Goal: Task Accomplishment & Management: Use online tool/utility

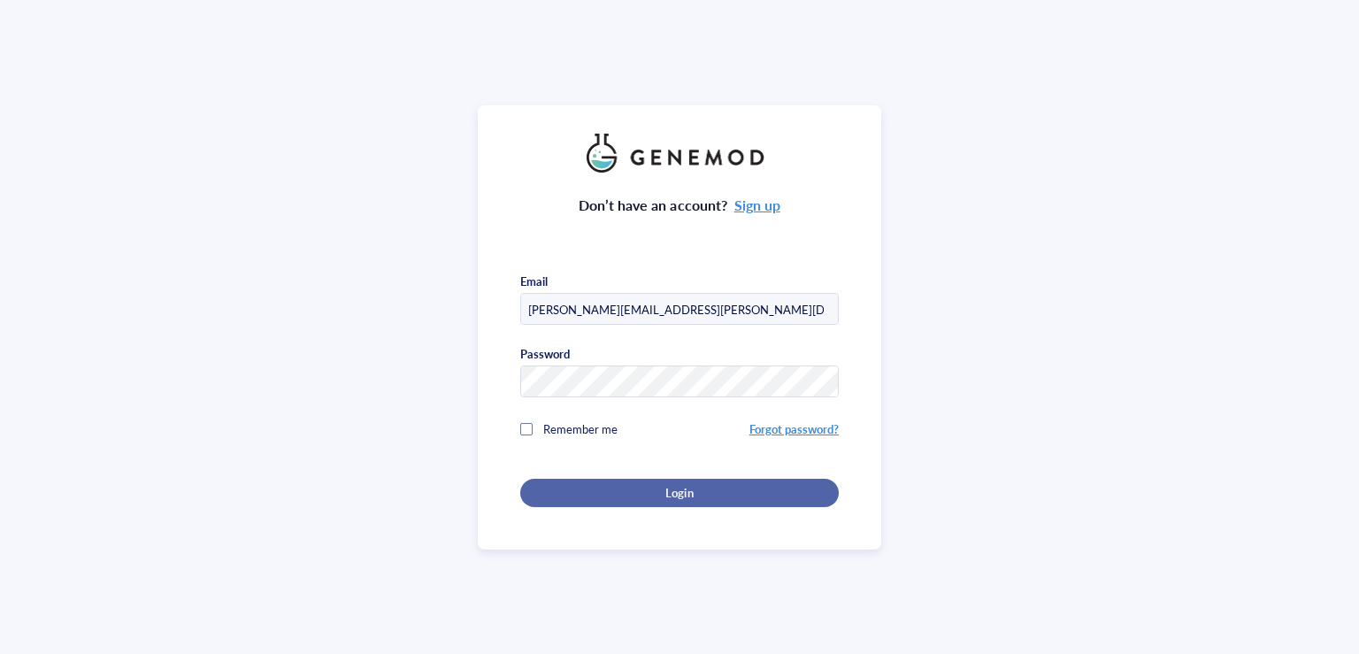
type input "[PERSON_NAME][EMAIL_ADDRESS][PERSON_NAME][DOMAIN_NAME]"
click at [600, 485] on div "Login" at bounding box center [680, 493] width 262 height 16
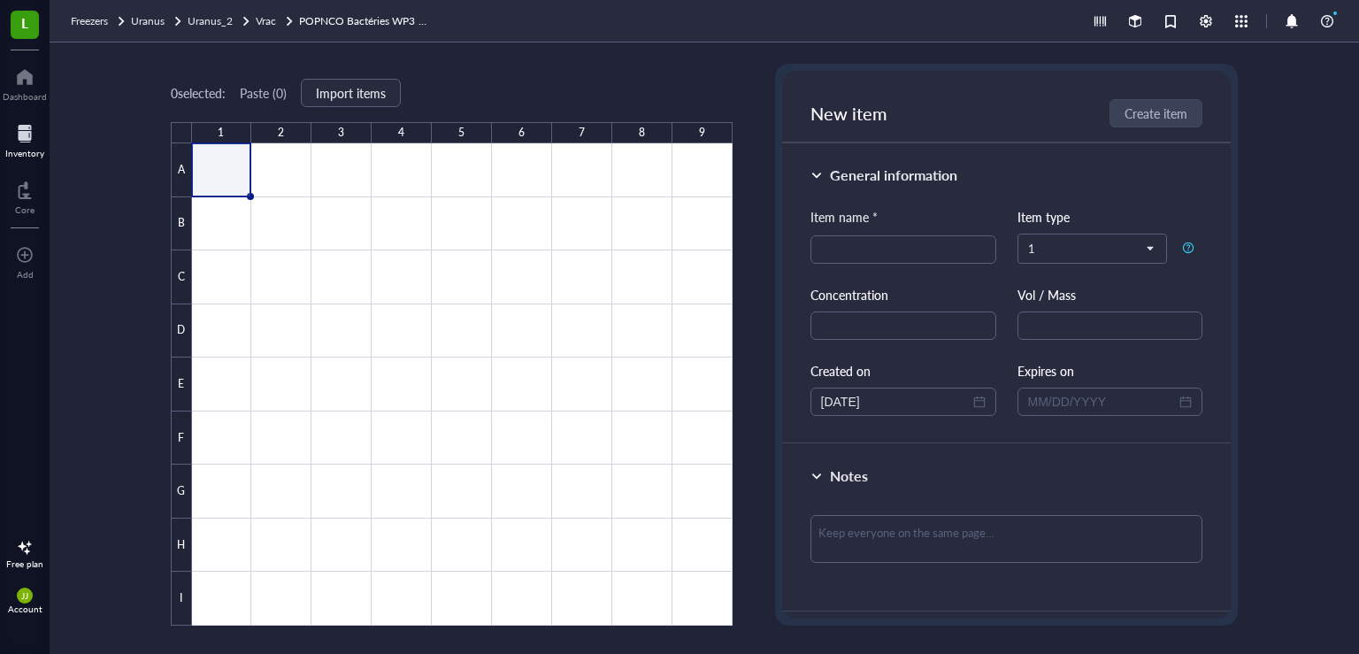
click at [19, 137] on div at bounding box center [24, 133] width 39 height 28
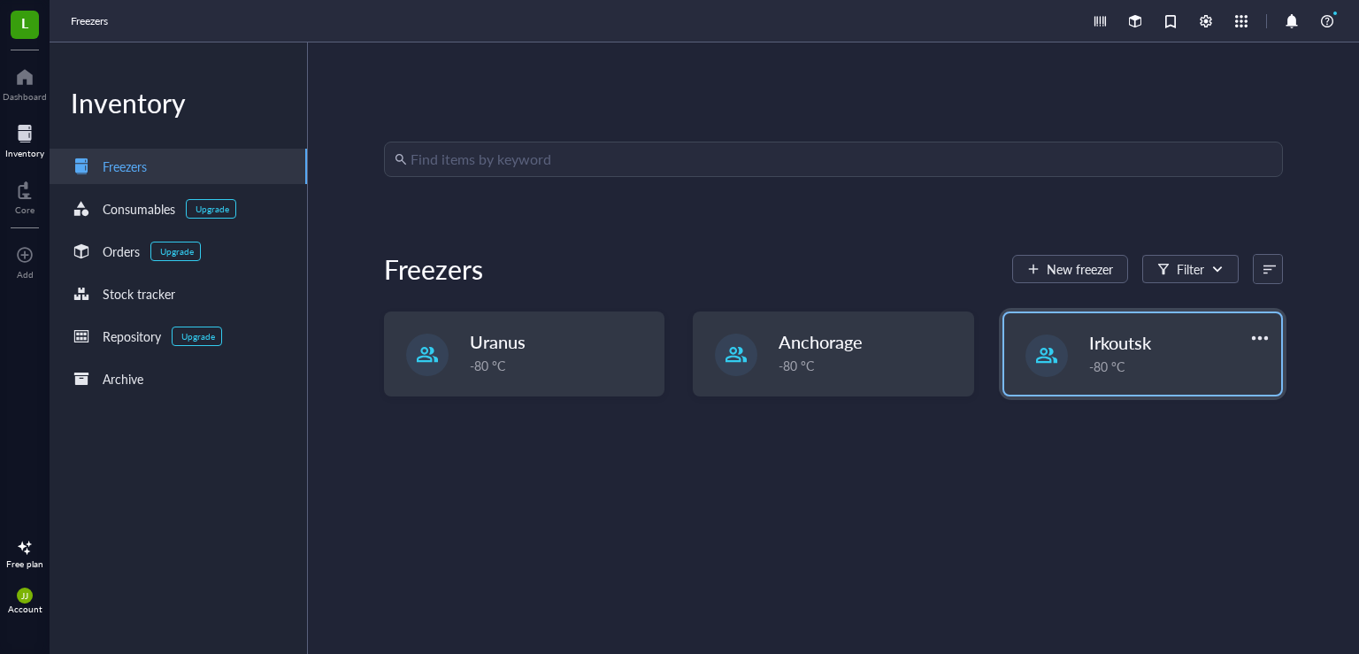
click at [1110, 352] on span "Irkoutsk" at bounding box center [1121, 342] width 62 height 25
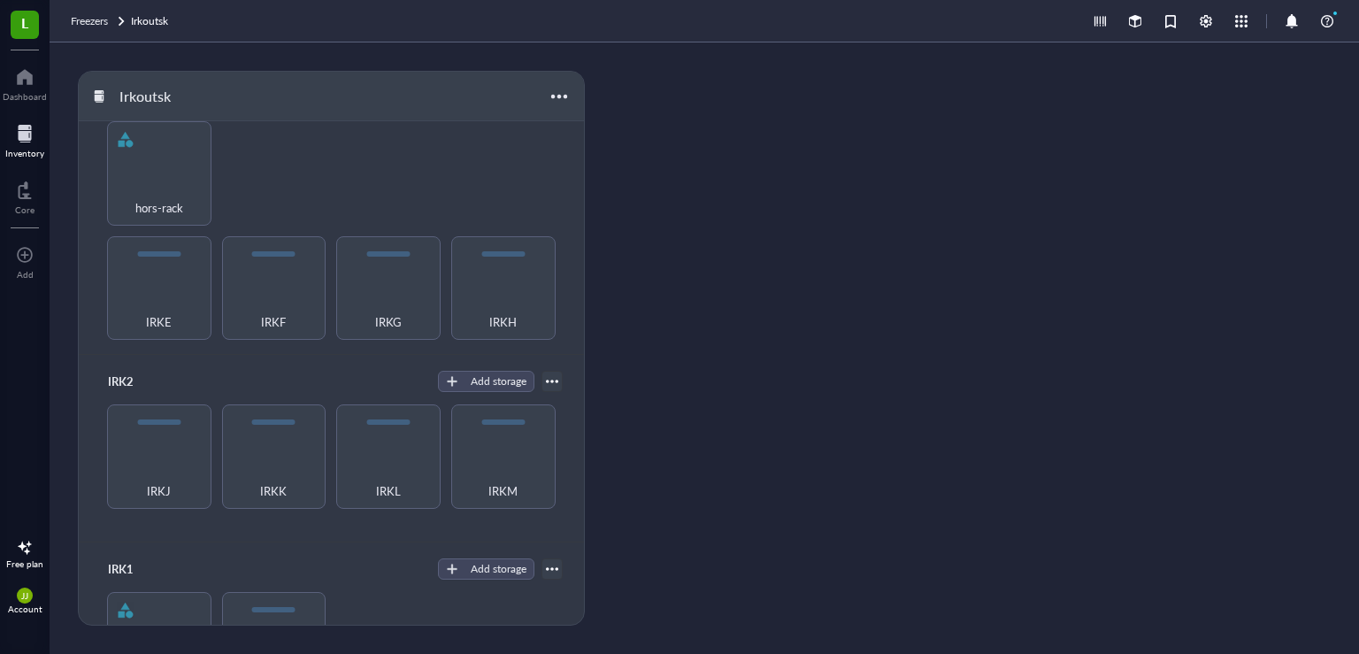
scroll to position [320, 0]
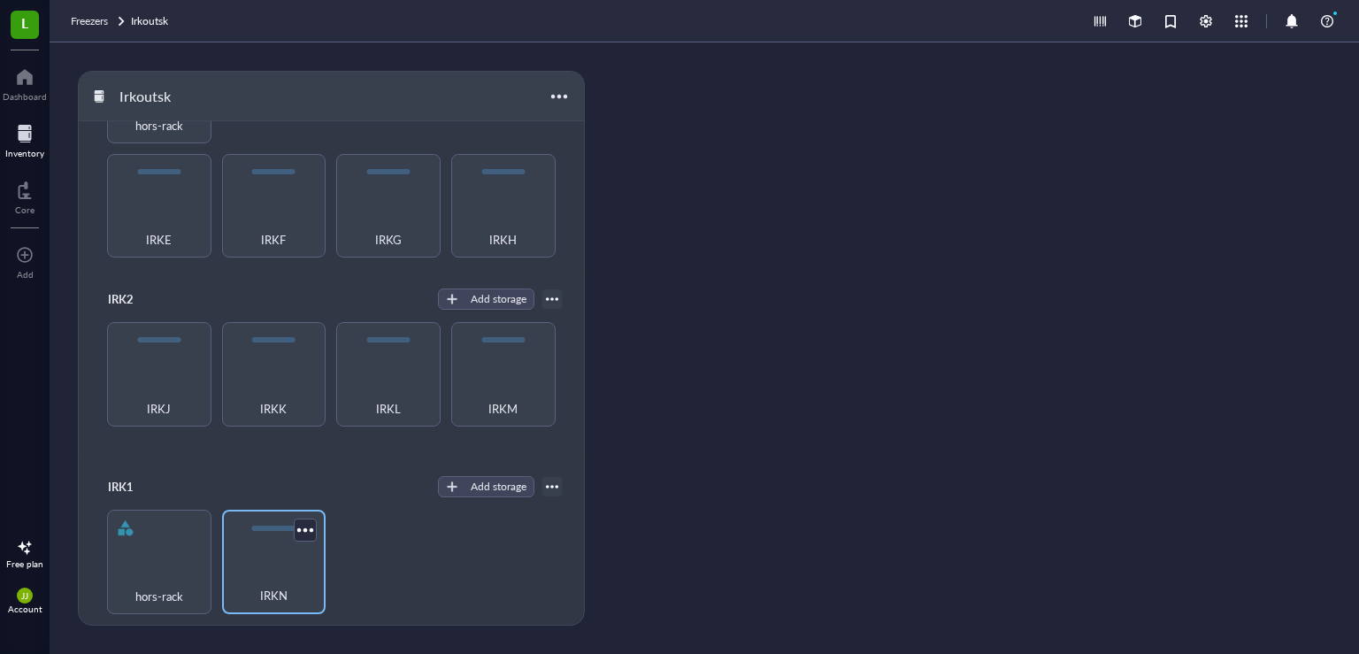
click at [266, 572] on div "IRKN" at bounding box center [274, 585] width 87 height 39
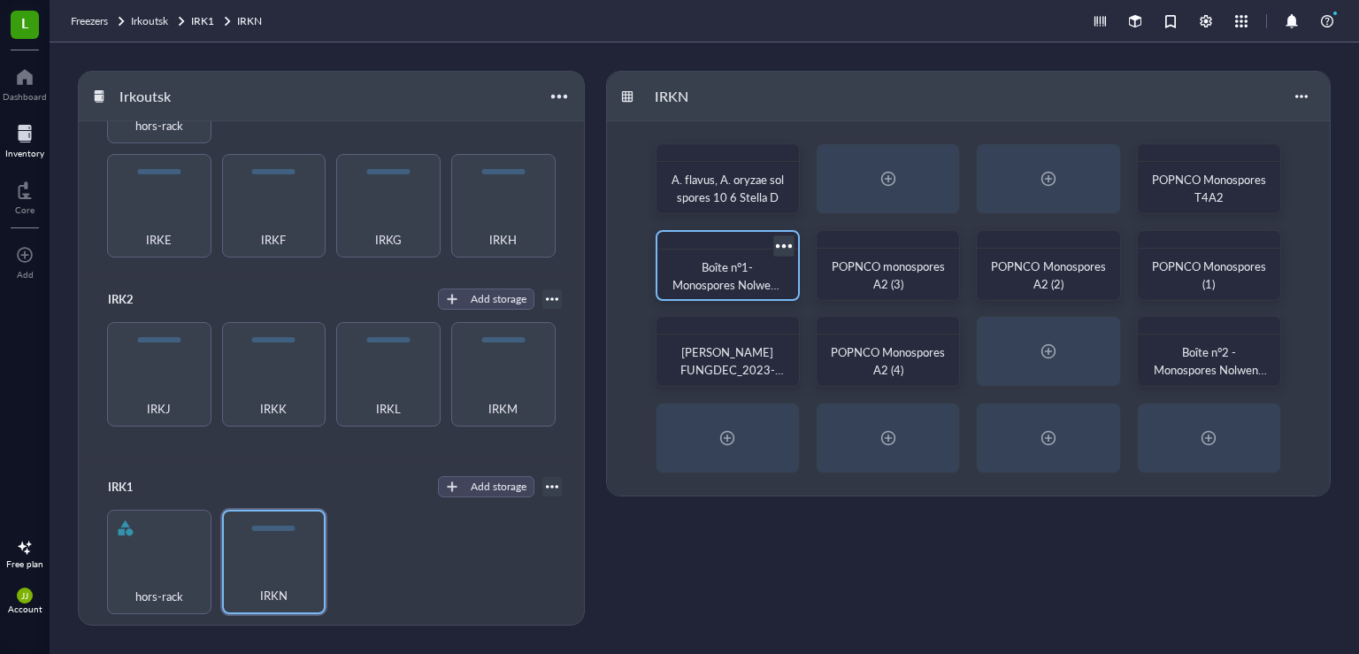
click at [743, 282] on span "Boîte n°1-Monospores Nolwenn Ro 2023-Projet Iota" at bounding box center [729, 284] width 113 height 52
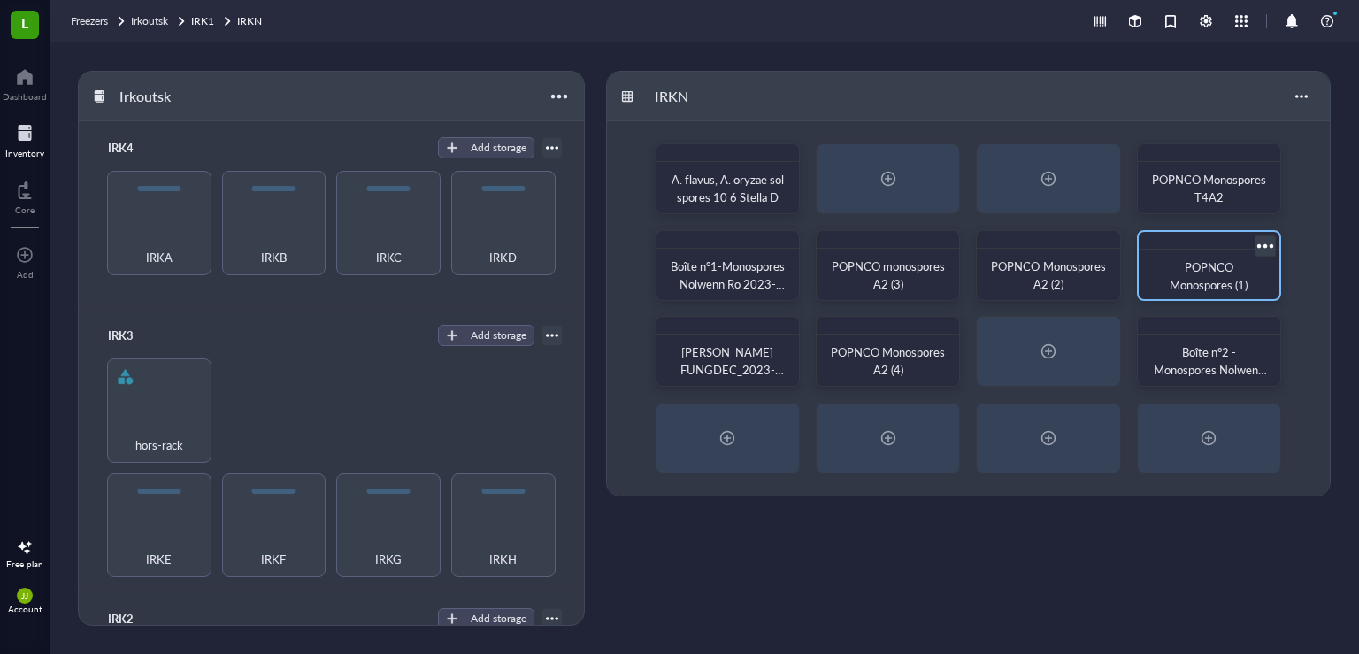
click at [1176, 274] on span "POPNCO Monospores (1)" at bounding box center [1209, 275] width 78 height 35
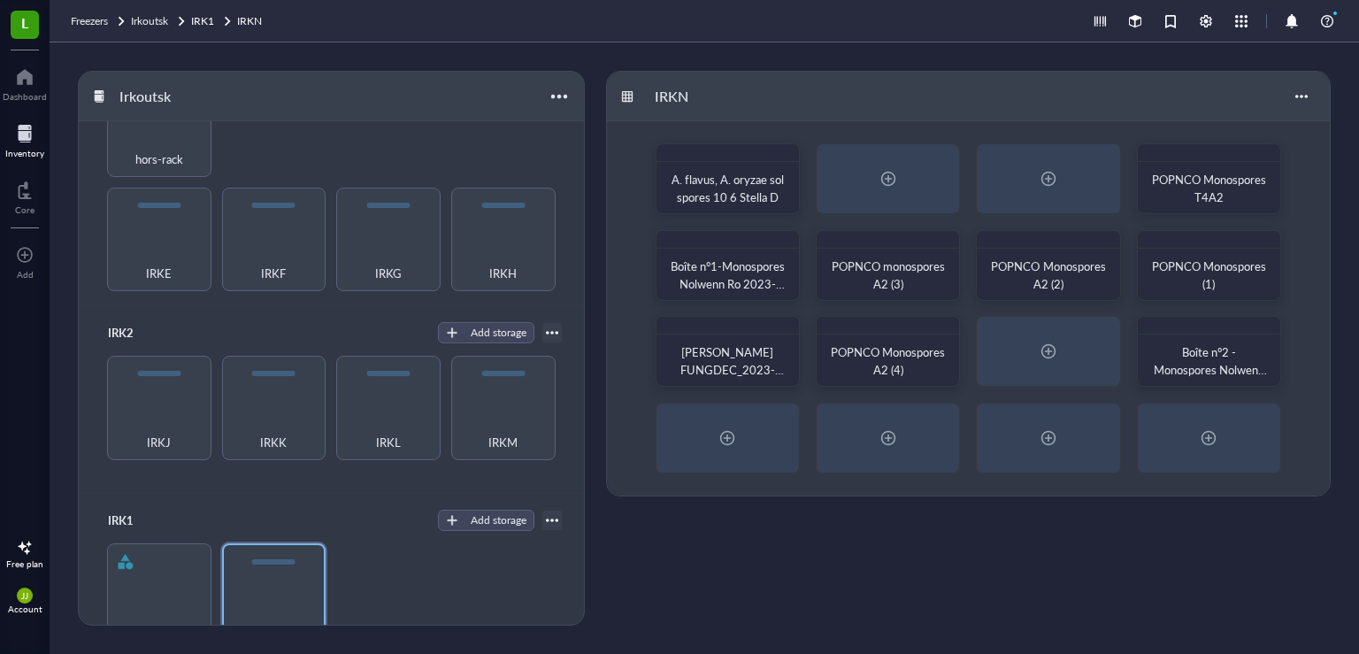
scroll to position [320, 0]
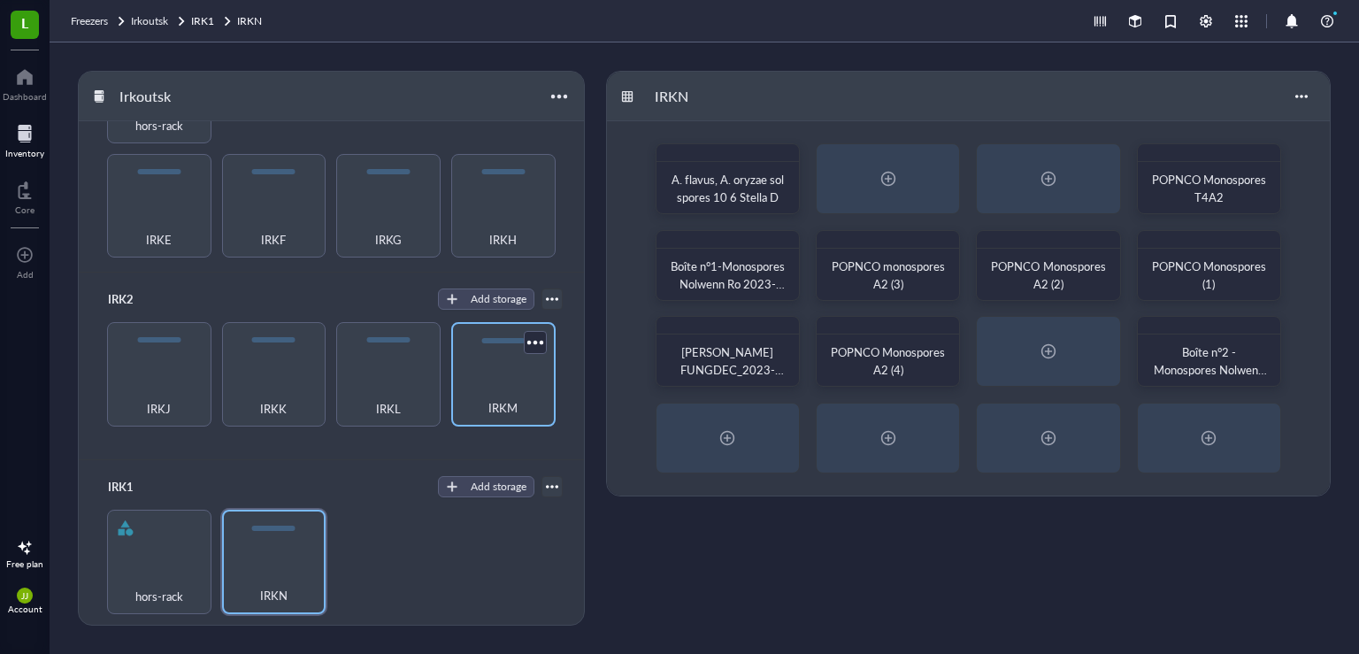
click at [485, 379] on div "IRKM" at bounding box center [503, 398] width 87 height 39
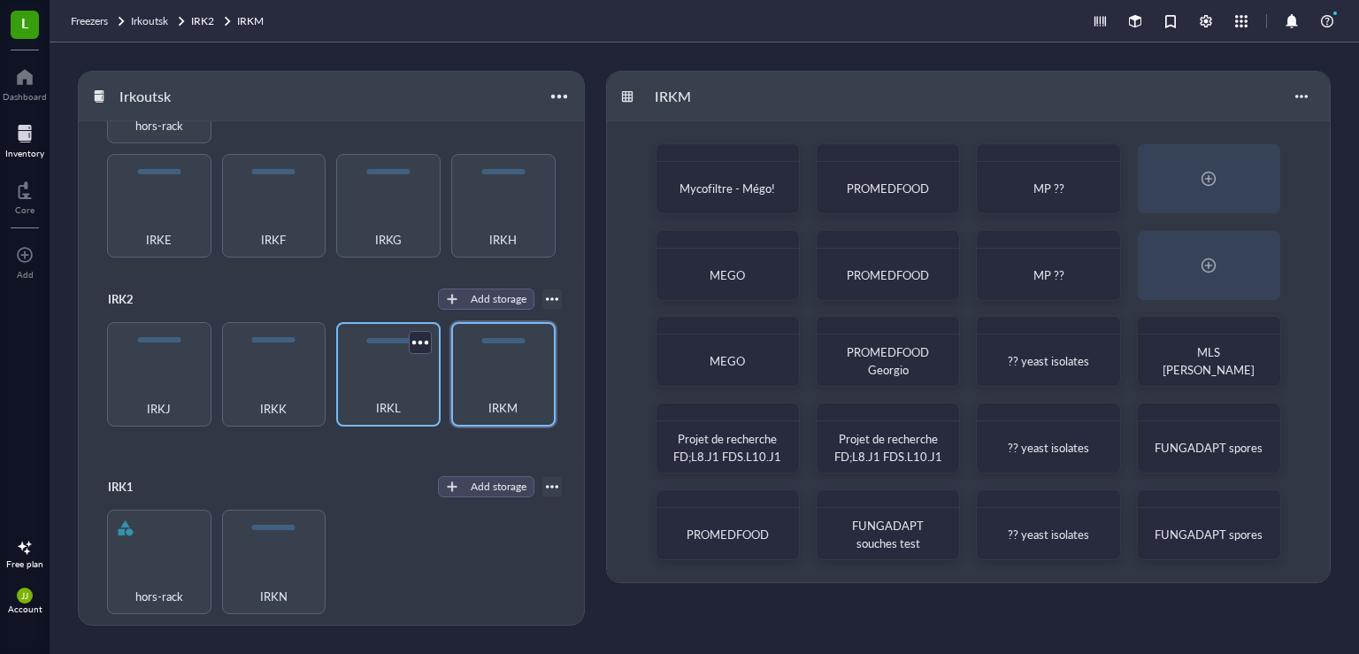
click at [388, 398] on span "IRKL" at bounding box center [388, 407] width 25 height 19
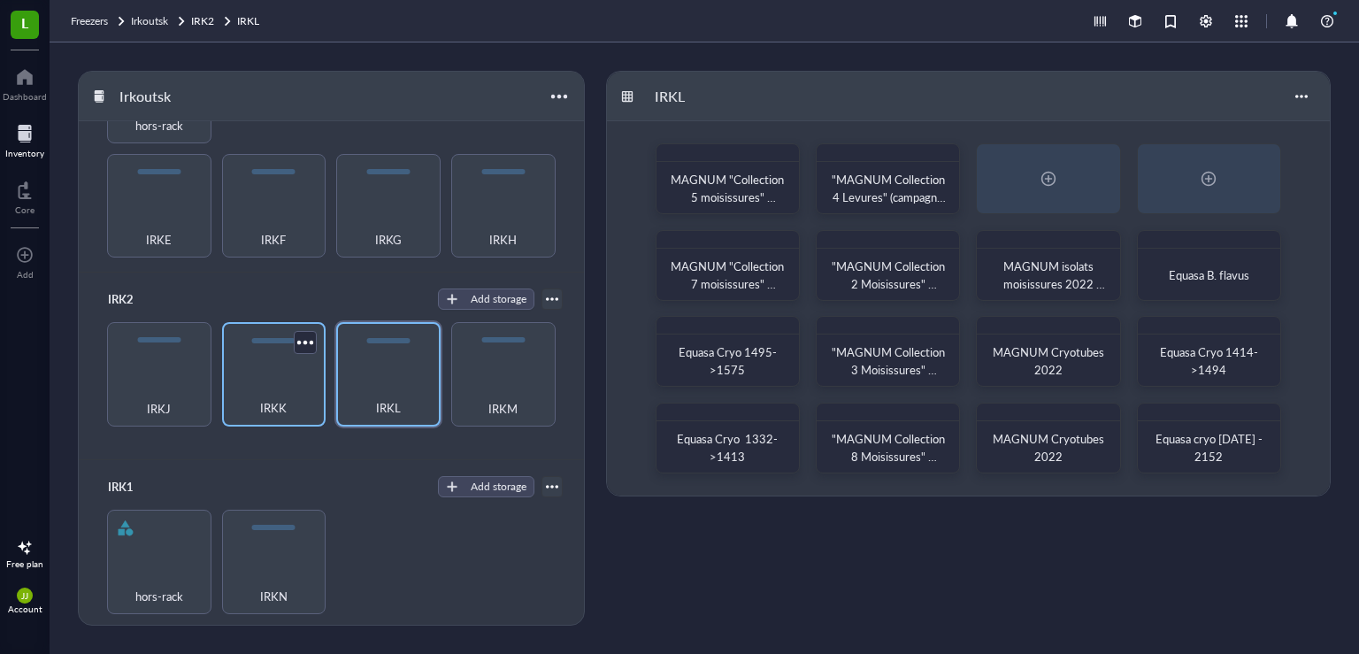
click at [264, 384] on div "IRKK" at bounding box center [274, 398] width 87 height 39
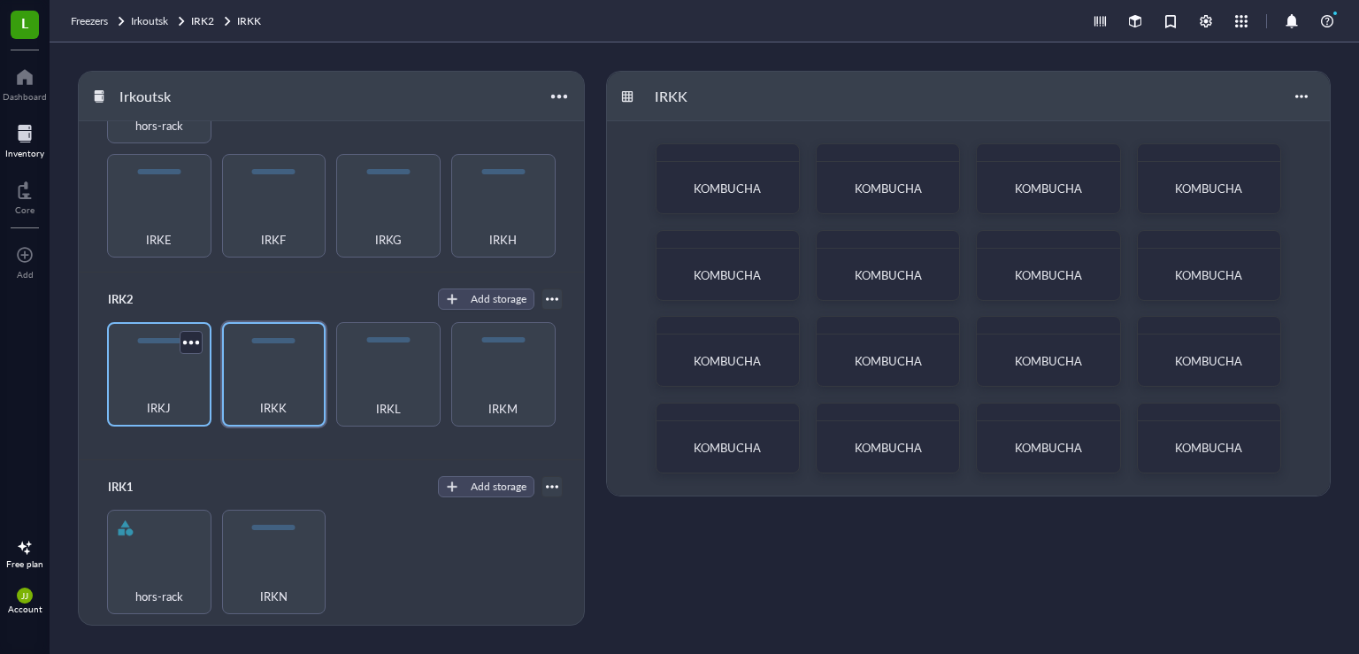
click at [156, 398] on span "IRKJ" at bounding box center [159, 407] width 24 height 19
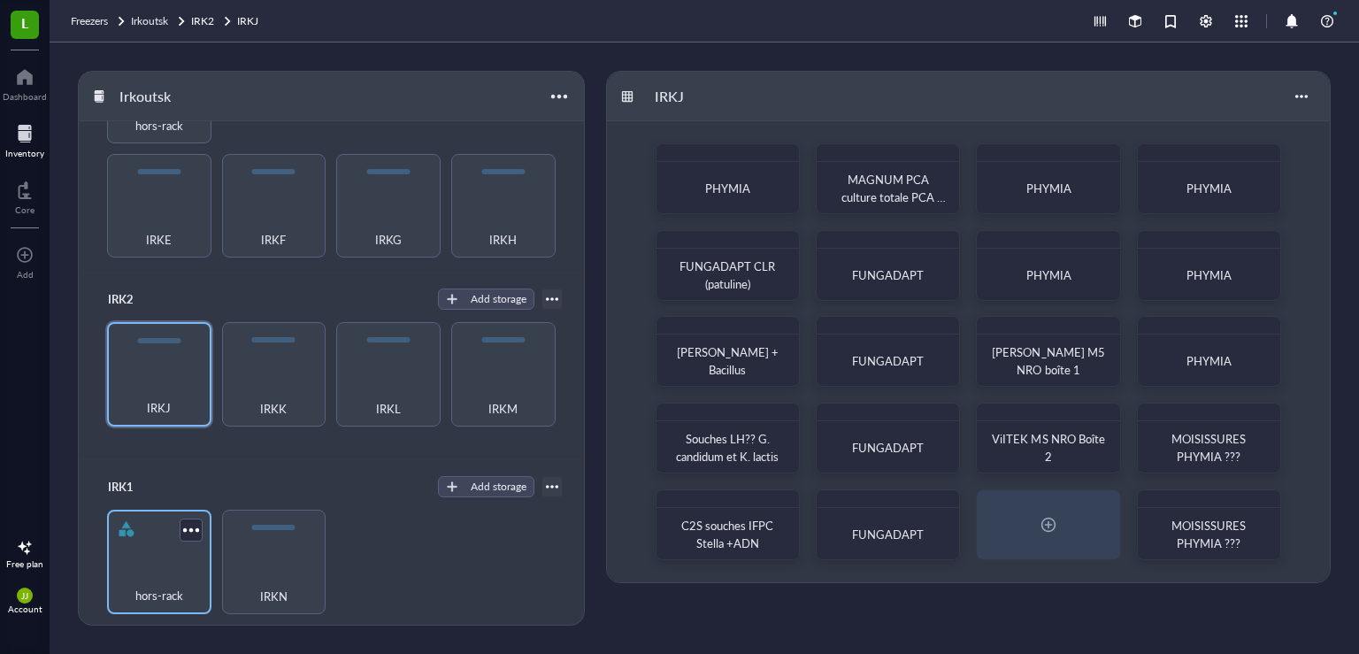
click at [130, 577] on div "hors-rack" at bounding box center [159, 585] width 87 height 39
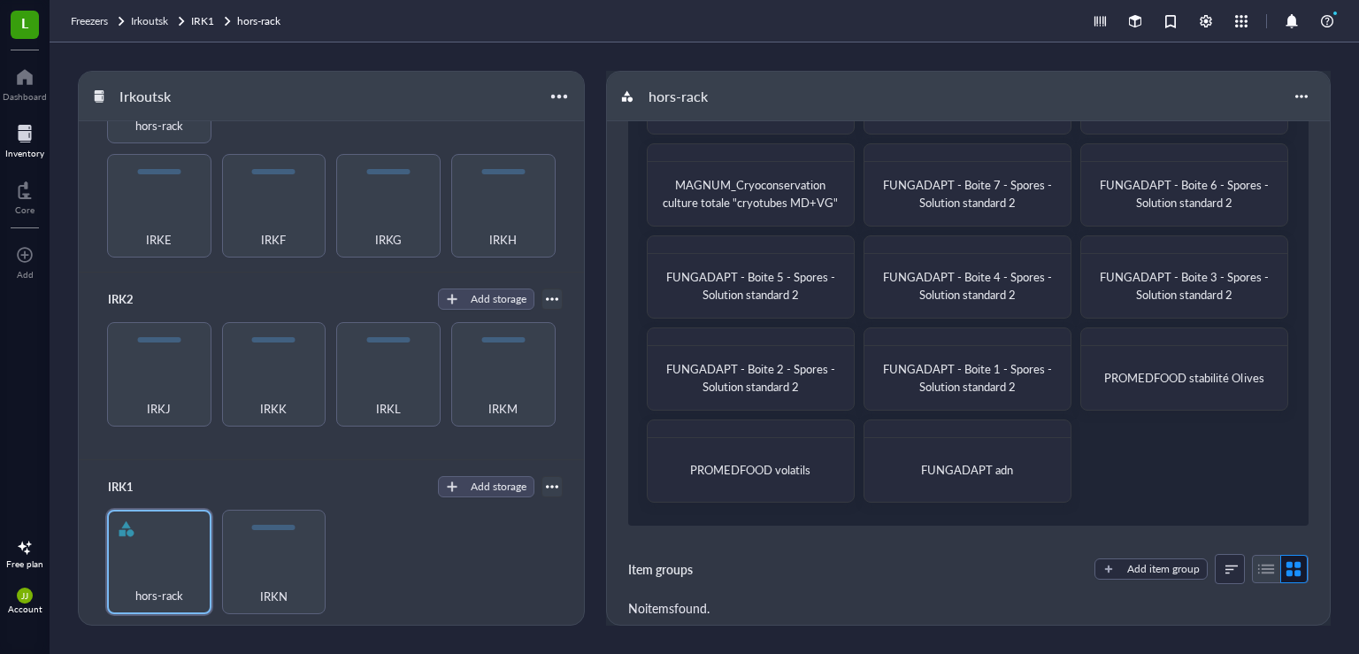
scroll to position [1192, 0]
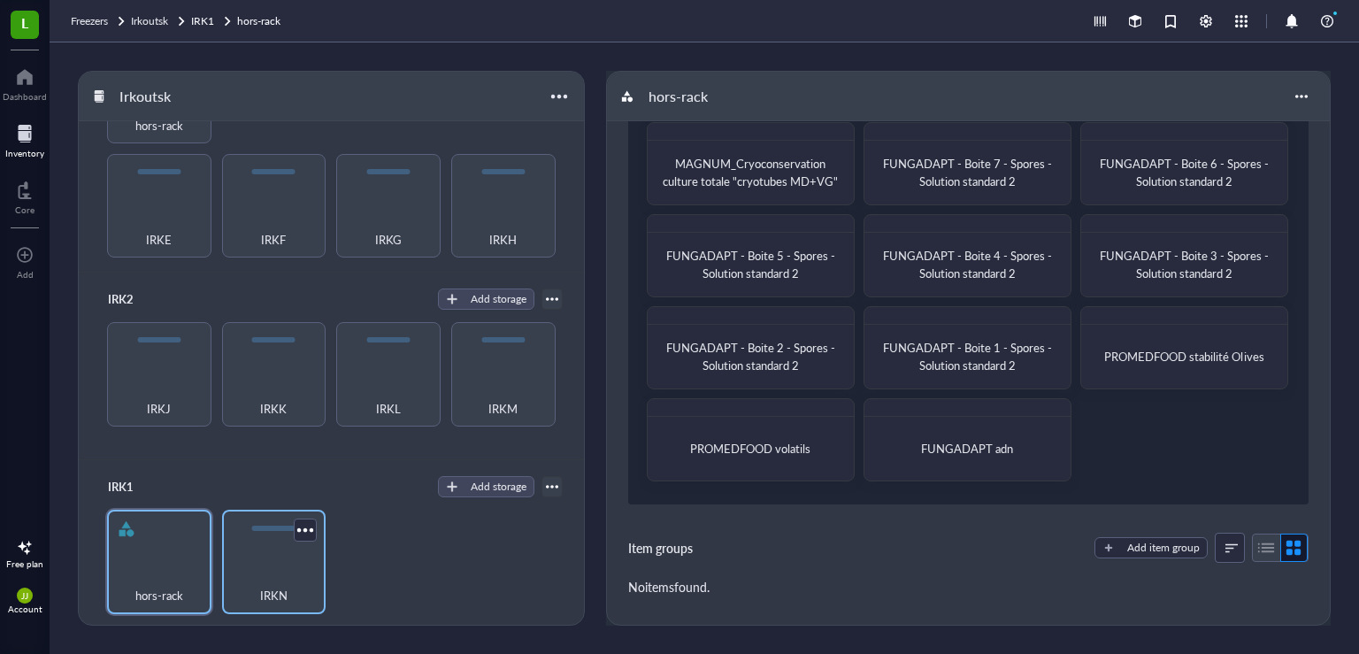
click at [260, 586] on span "IRKN" at bounding box center [273, 595] width 27 height 19
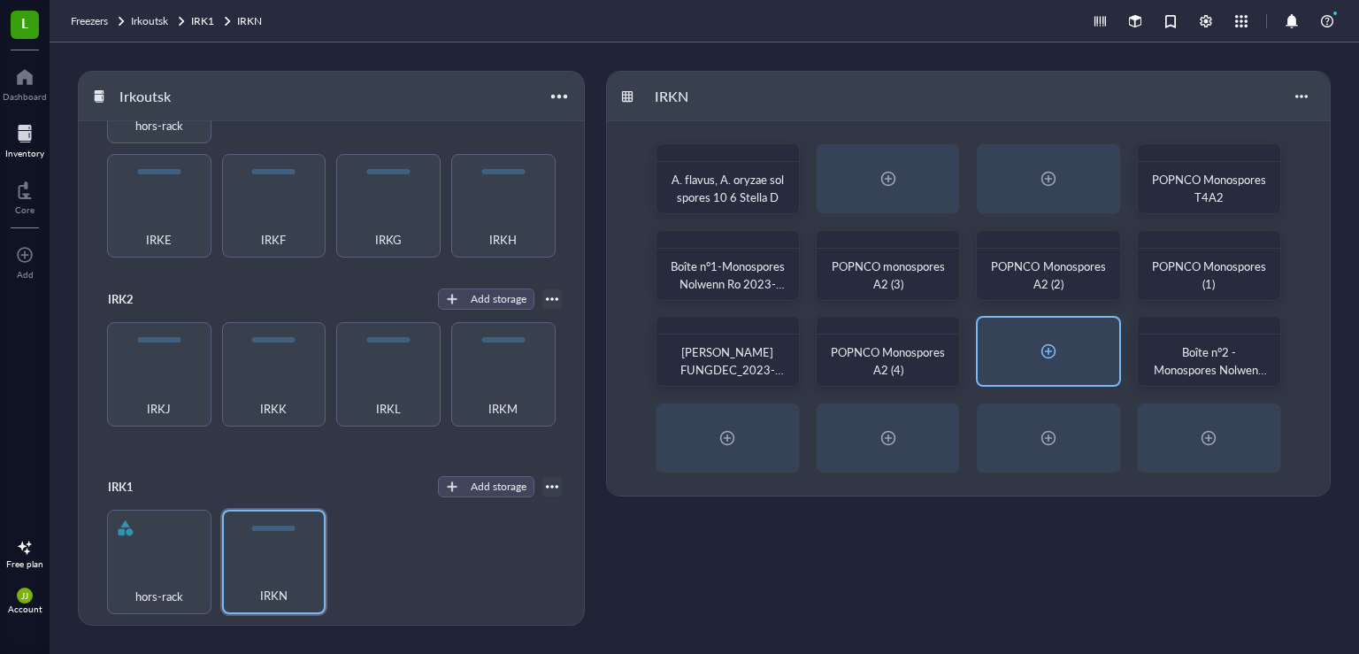
click at [1055, 365] on div at bounding box center [1048, 351] width 141 height 67
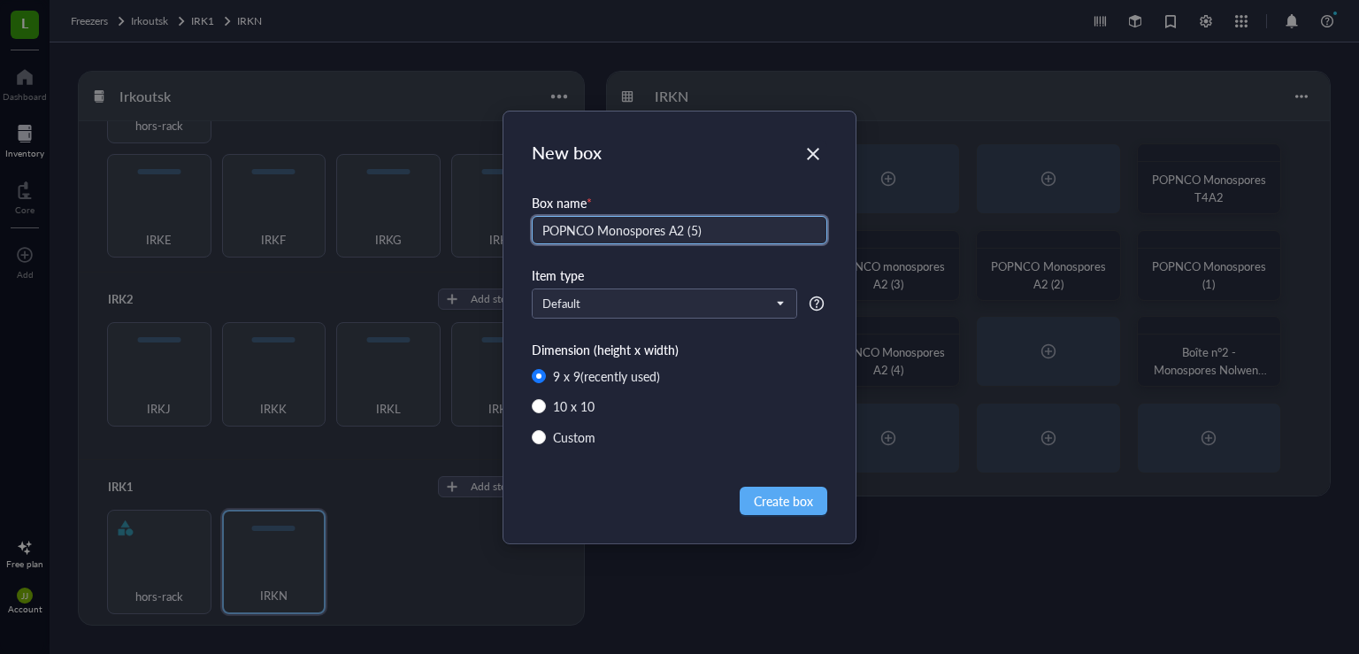
type input "POPNCO Monospores A2 (5)"
